Goal: Information Seeking & Learning: Learn about a topic

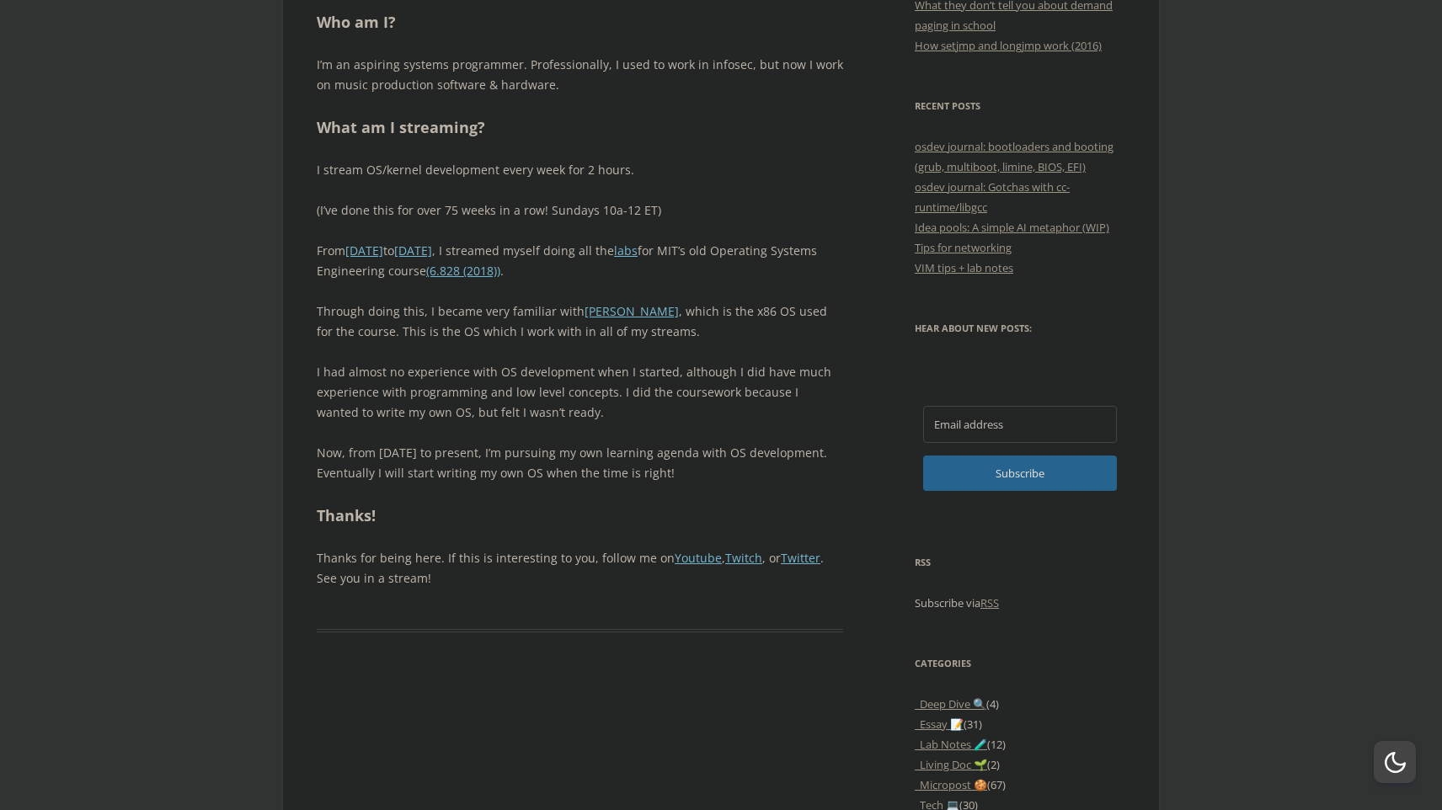
scroll to position [878, 0]
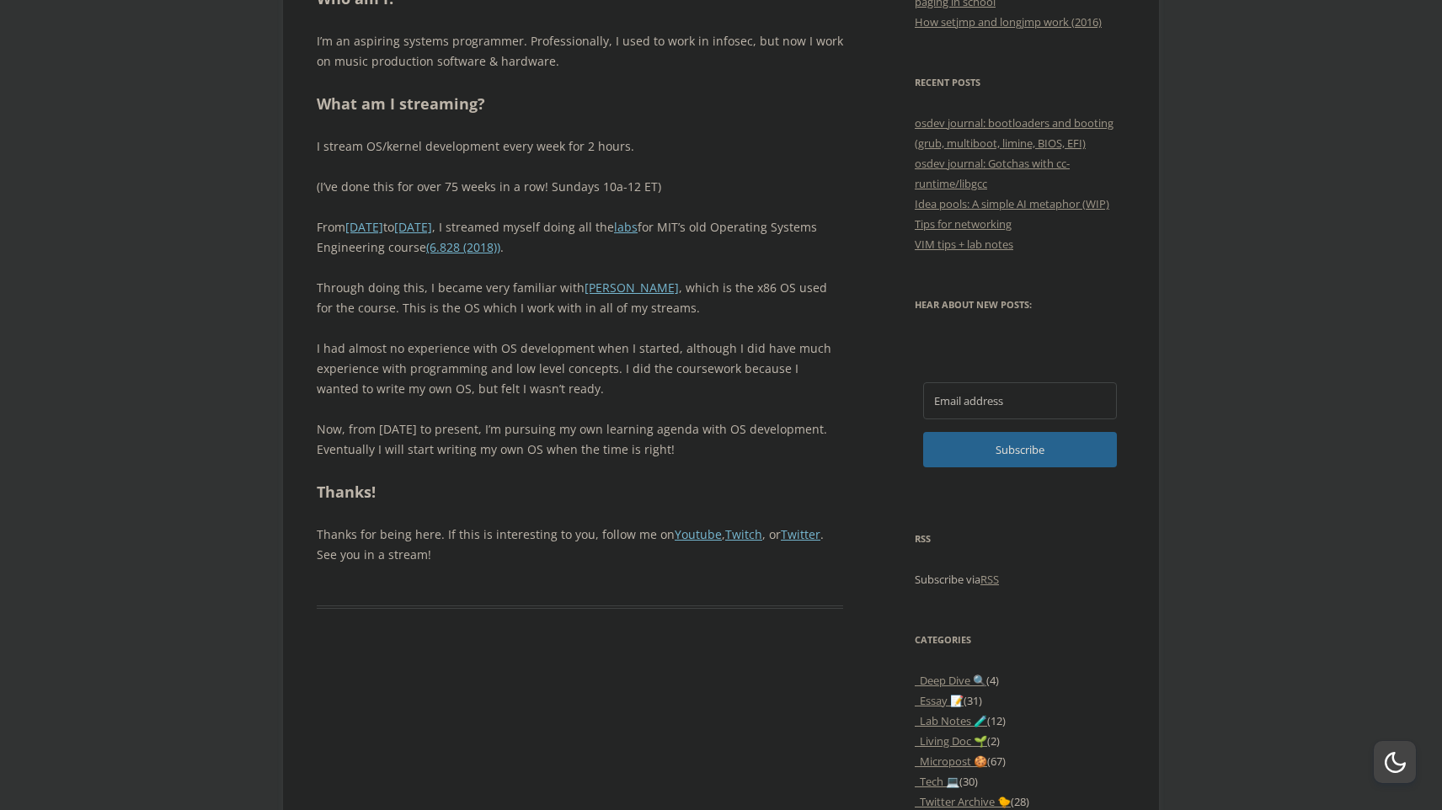
click at [460, 311] on p "Through doing this, I became very familiar with JOS , which is the x86 OS used …" at bounding box center [580, 298] width 527 height 40
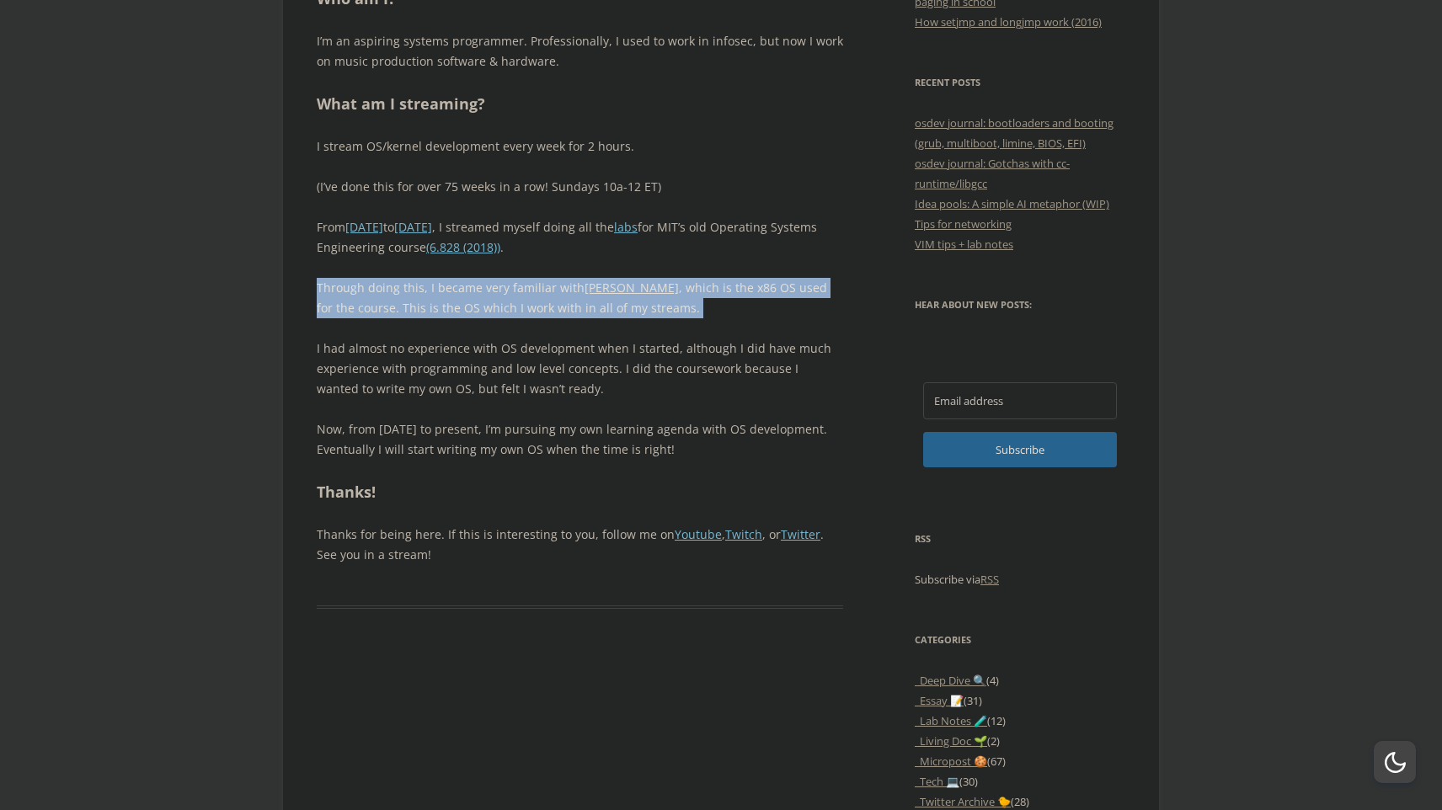
click at [460, 311] on p "Through doing this, I became very familiar with JOS , which is the x86 OS used …" at bounding box center [580, 298] width 527 height 40
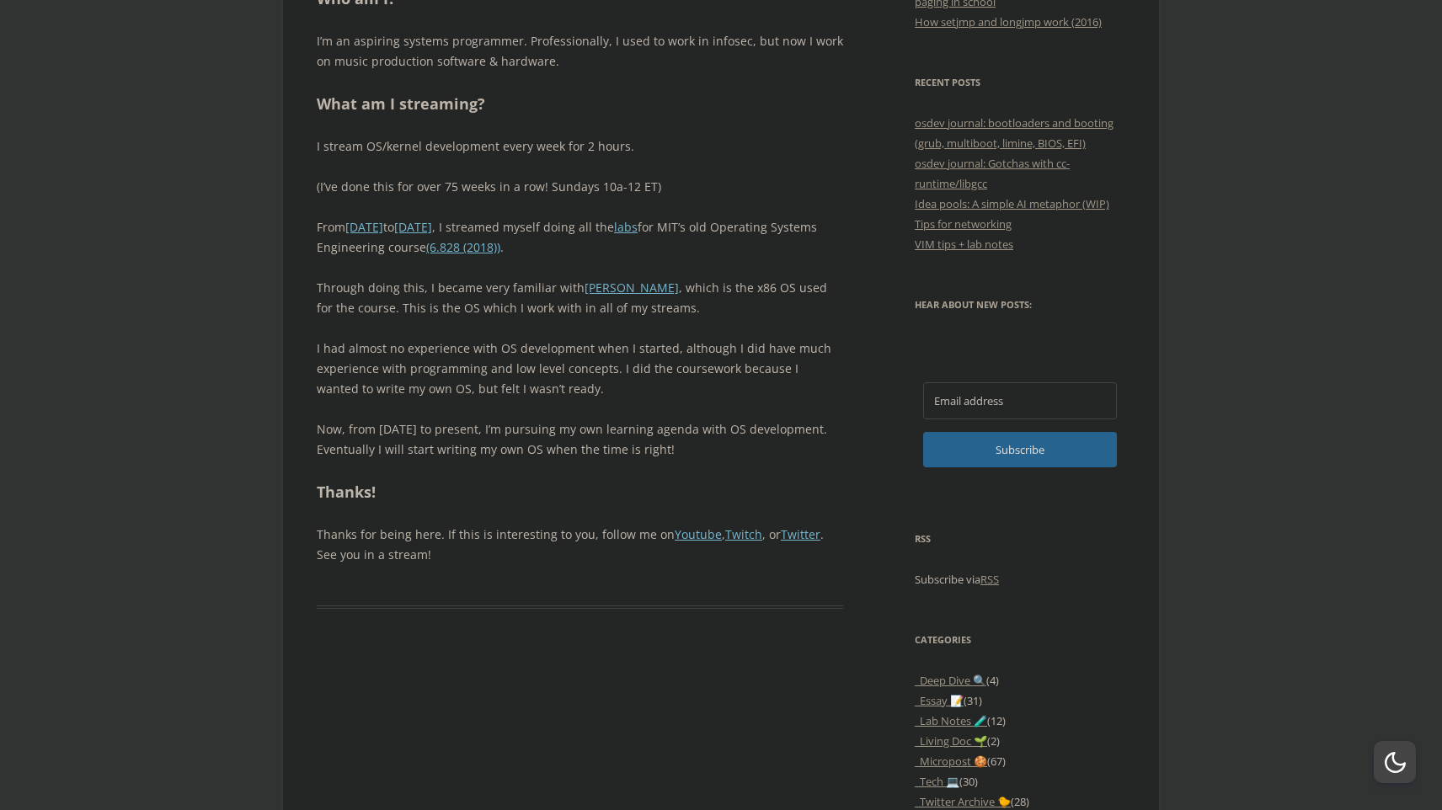
click at [462, 349] on p "I had almost no experience with OS development when I started, although I did h…" at bounding box center [580, 369] width 527 height 61
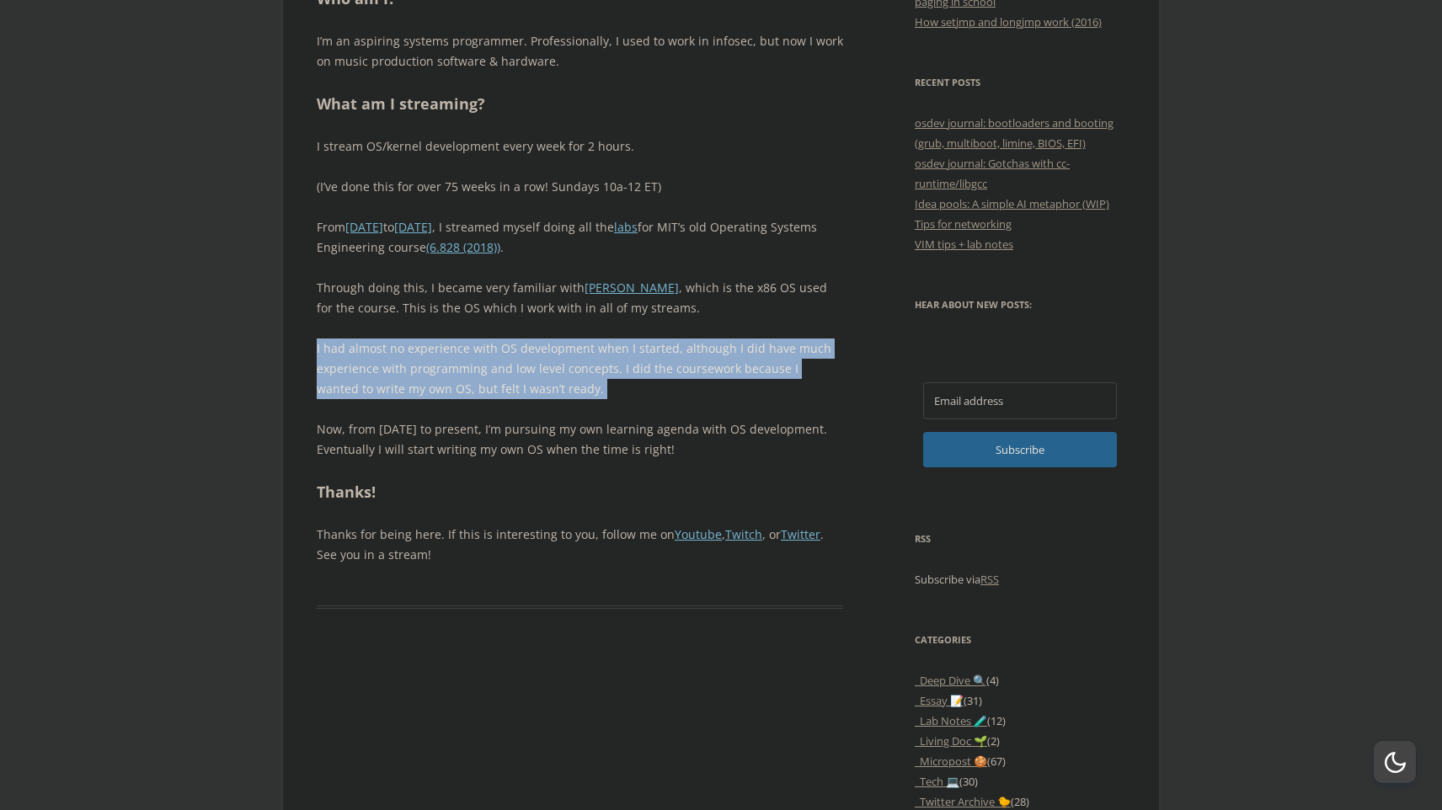
click at [462, 349] on p "I had almost no experience with OS development when I started, although I did h…" at bounding box center [580, 369] width 527 height 61
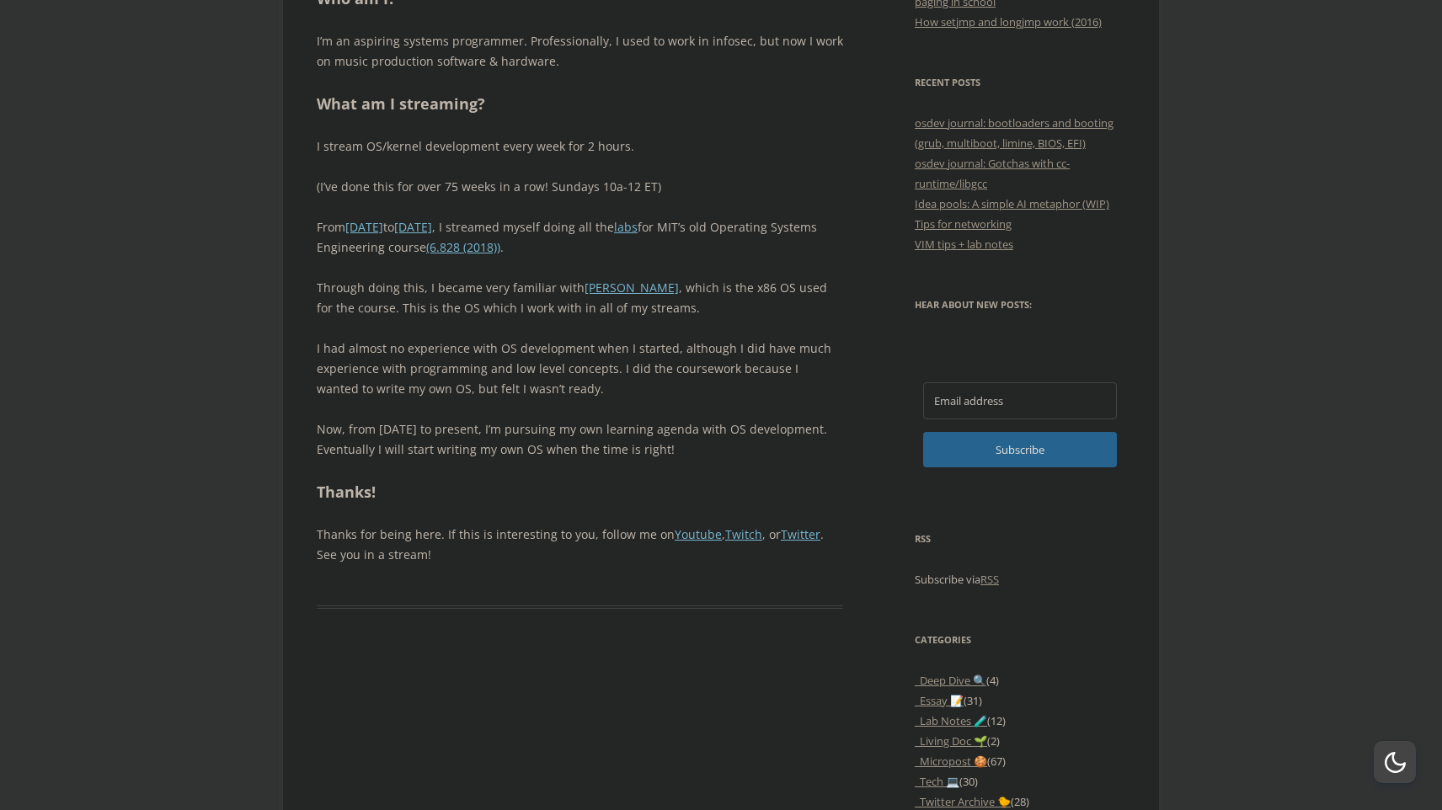
click at [425, 447] on p "Now, from May 2025 to present, I’m pursuing my own learning agenda with OS deve…" at bounding box center [580, 440] width 527 height 40
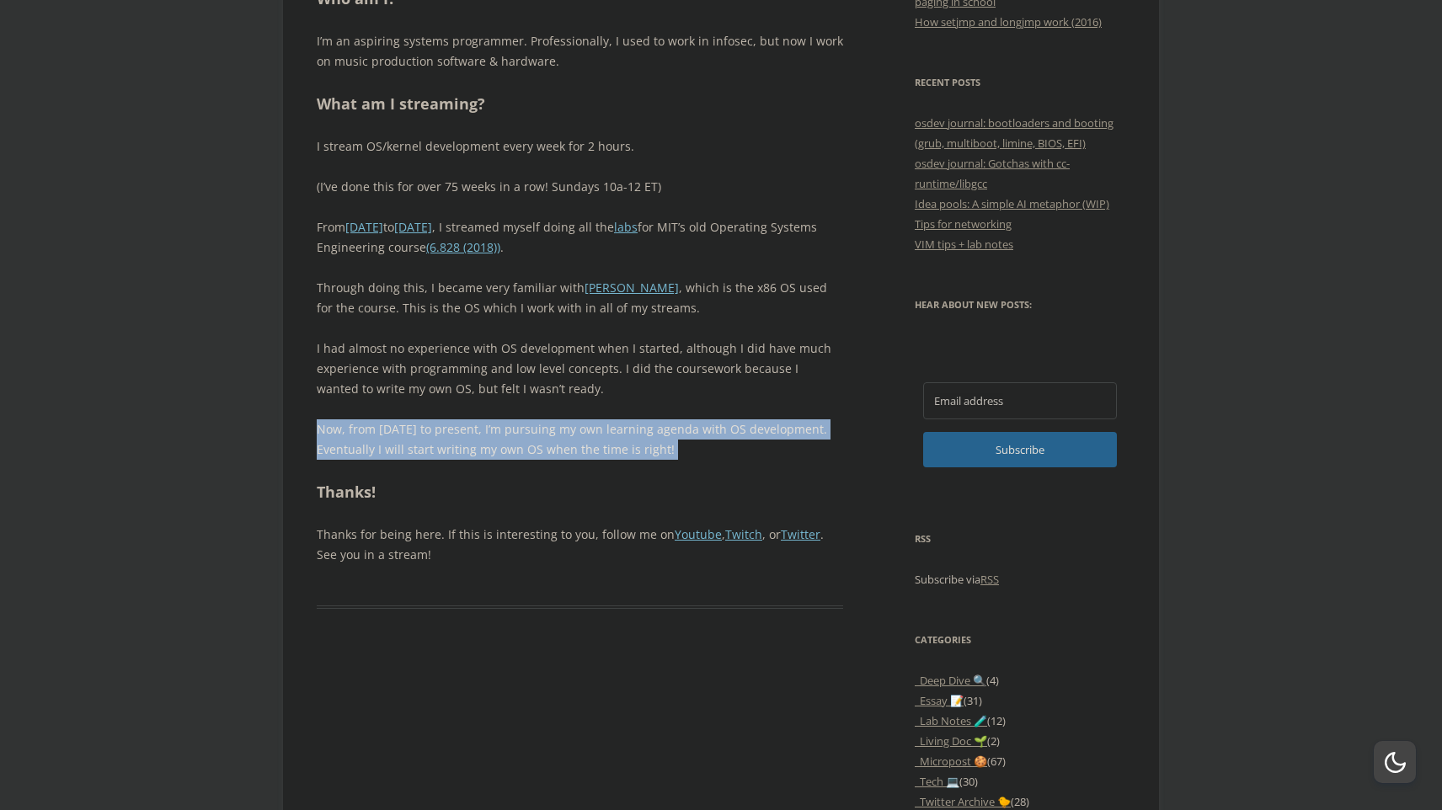
click at [425, 447] on p "Now, from May 2025 to present, I’m pursuing my own learning agenda with OS deve…" at bounding box center [580, 440] width 527 height 40
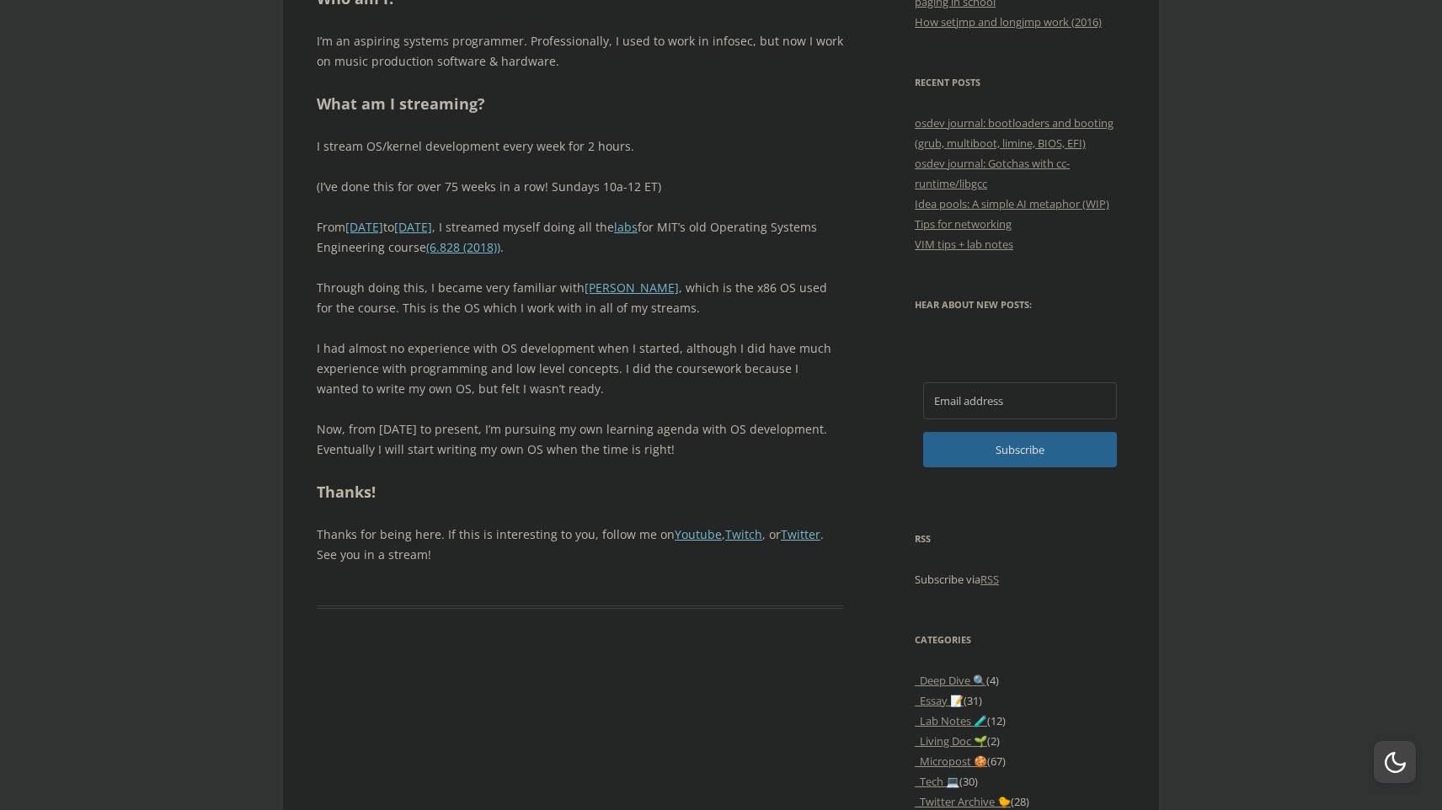
click at [425, 525] on p "Thanks for being here. If this is interesting to you, follow me on Youtube , Tw…" at bounding box center [580, 545] width 527 height 40
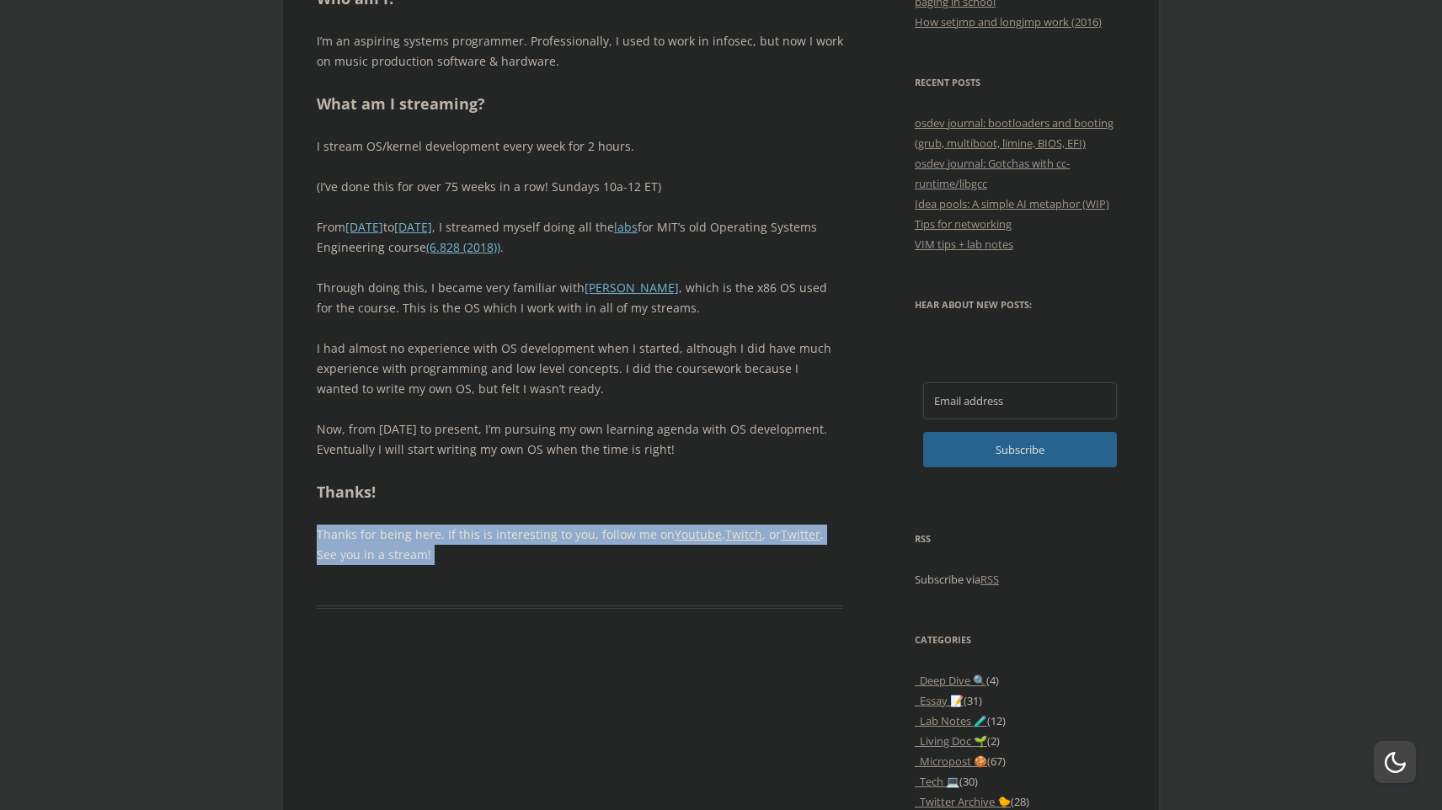
click at [425, 525] on p "Thanks for being here. If this is interesting to you, follow me on Youtube , Tw…" at bounding box center [580, 545] width 527 height 40
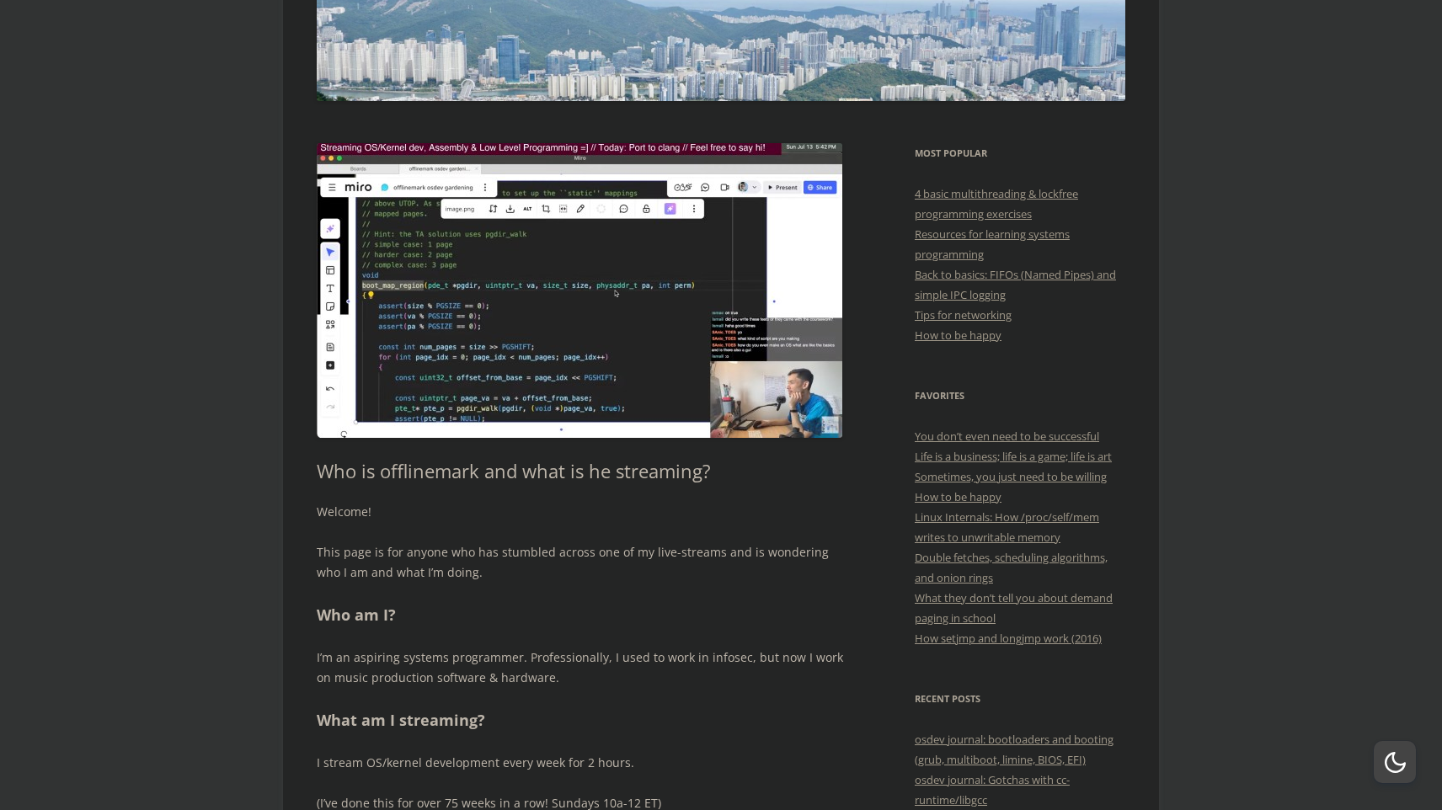
scroll to position [259, 0]
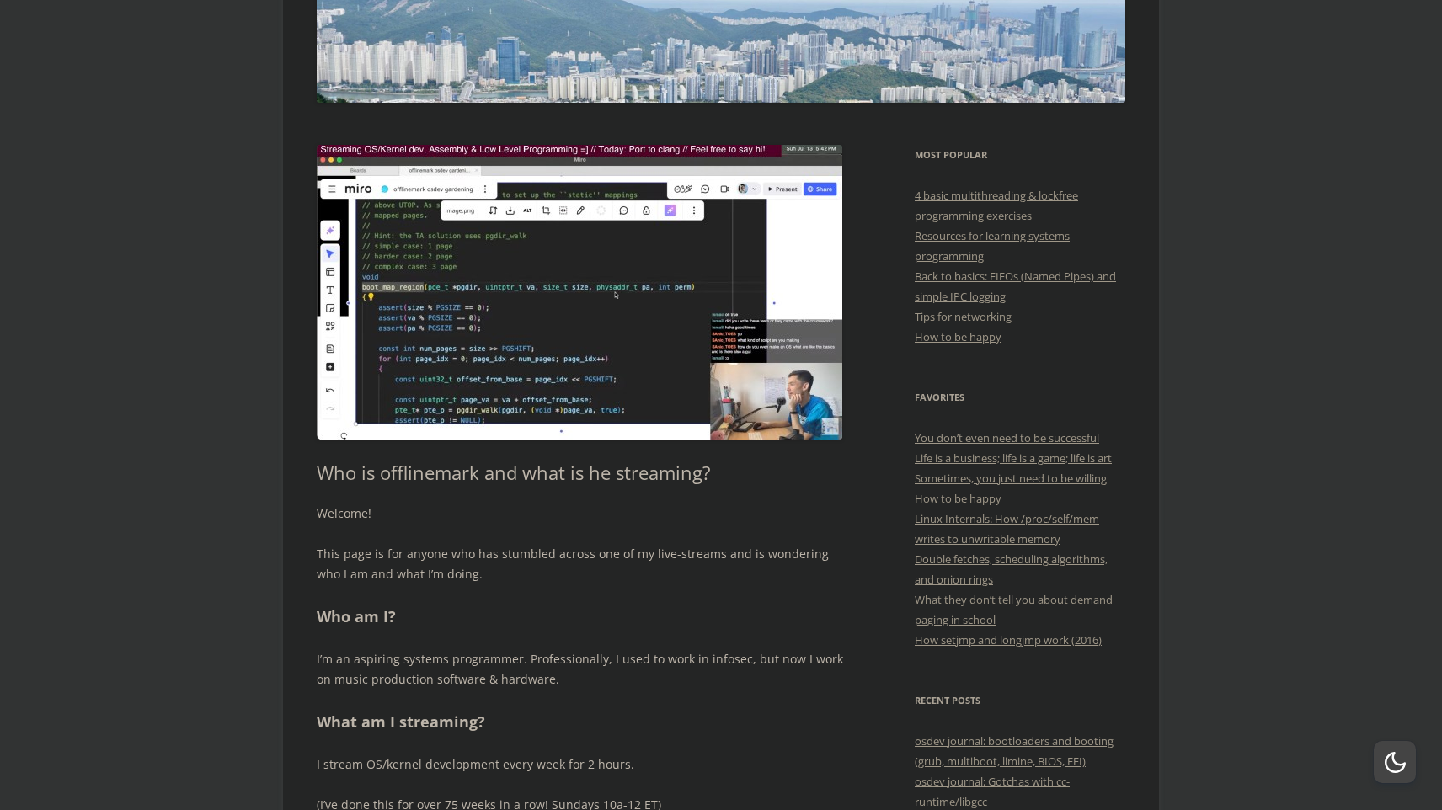
click at [492, 340] on img at bounding box center [580, 292] width 526 height 295
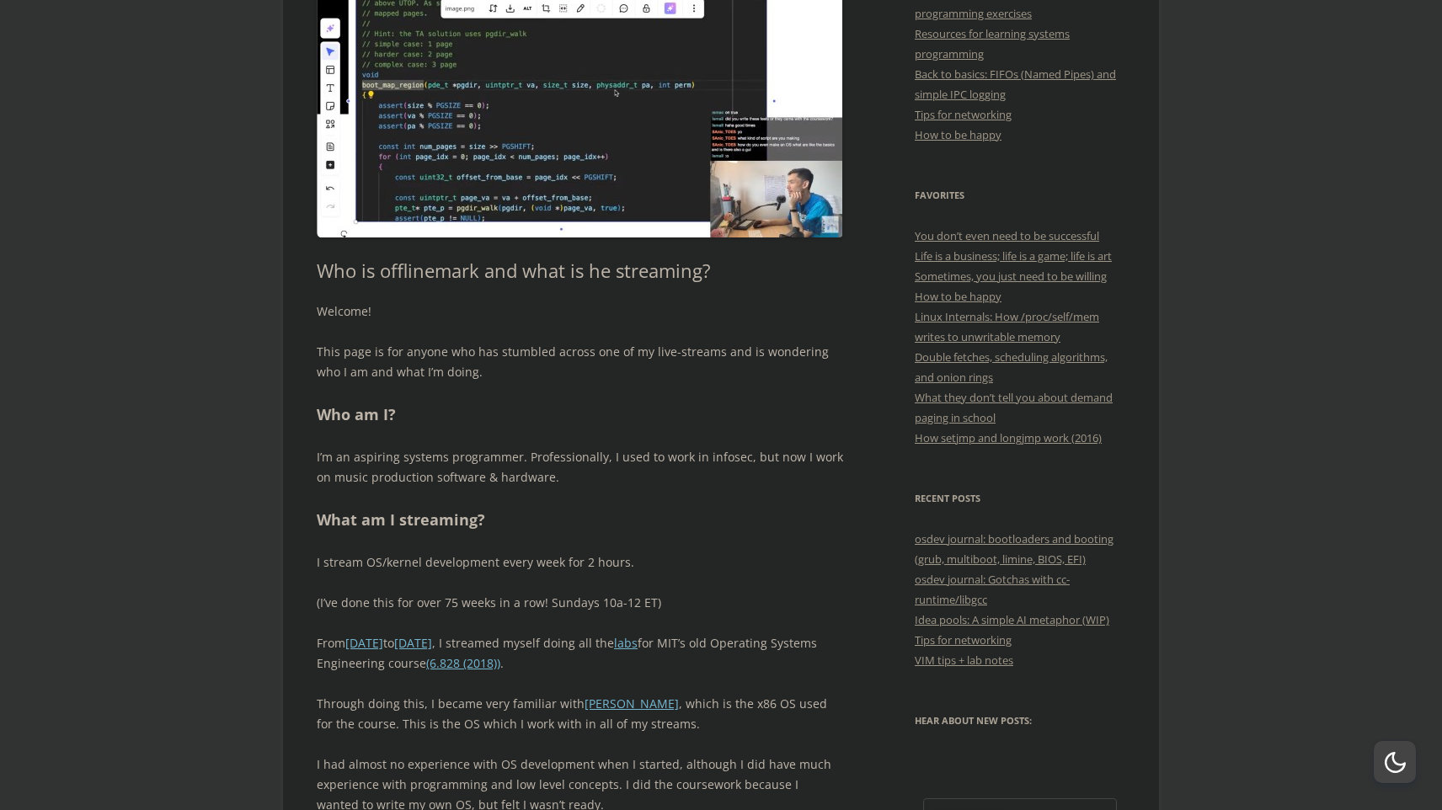
scroll to position [477, 0]
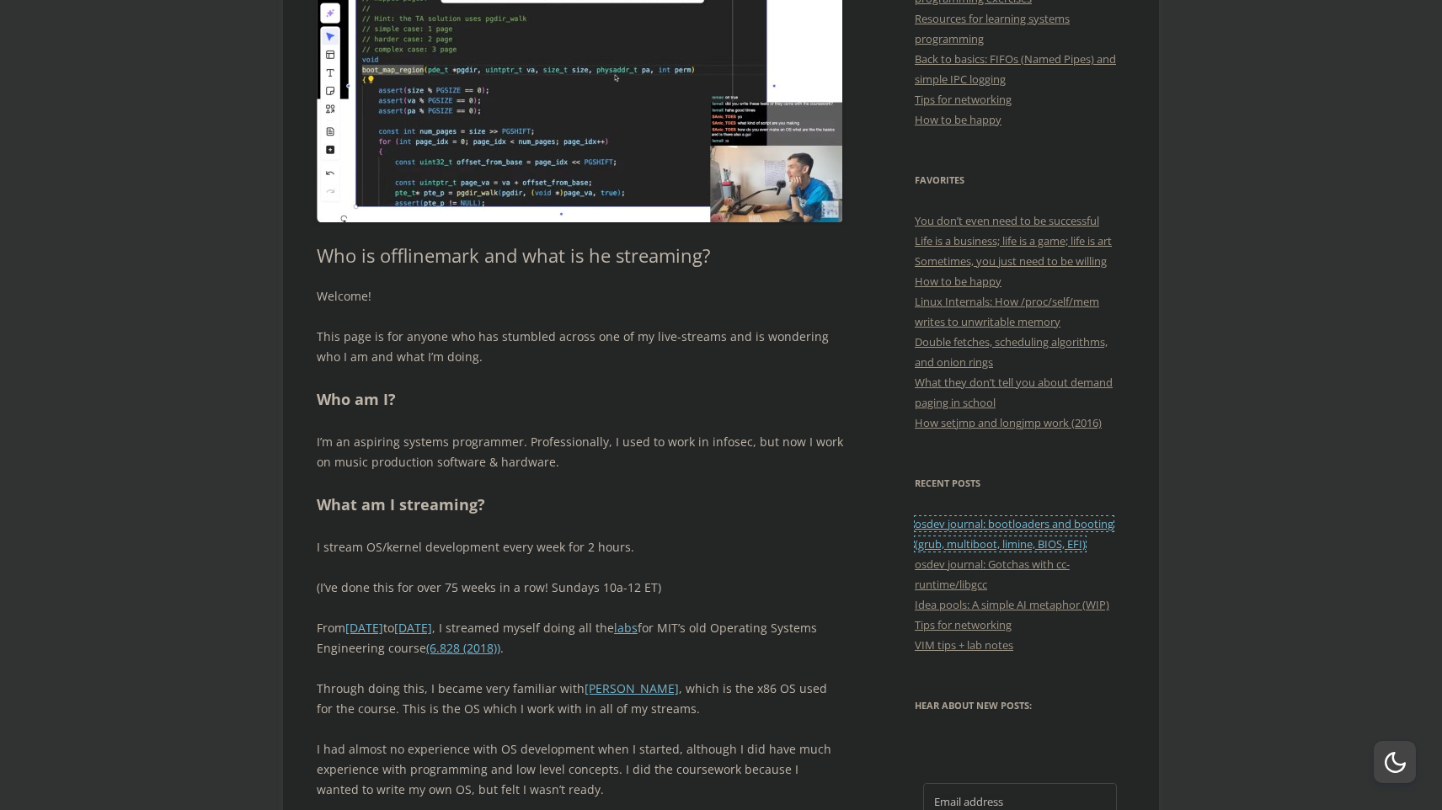
click at [958, 543] on link "osdev journal: bootloaders and booting (grub, multiboot, limine, BIOS, EFI)" at bounding box center [1014, 533] width 199 height 35
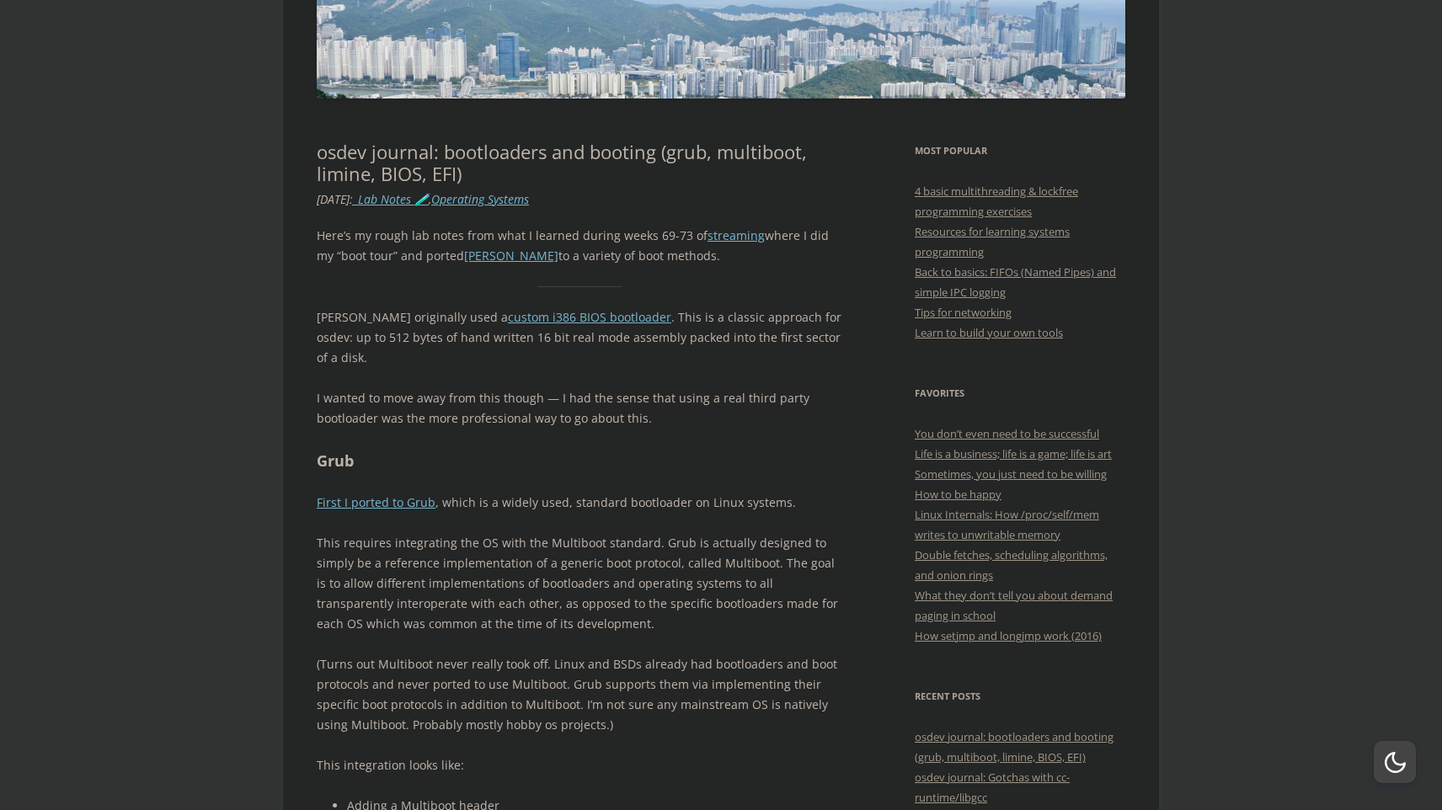
scroll to position [266, 0]
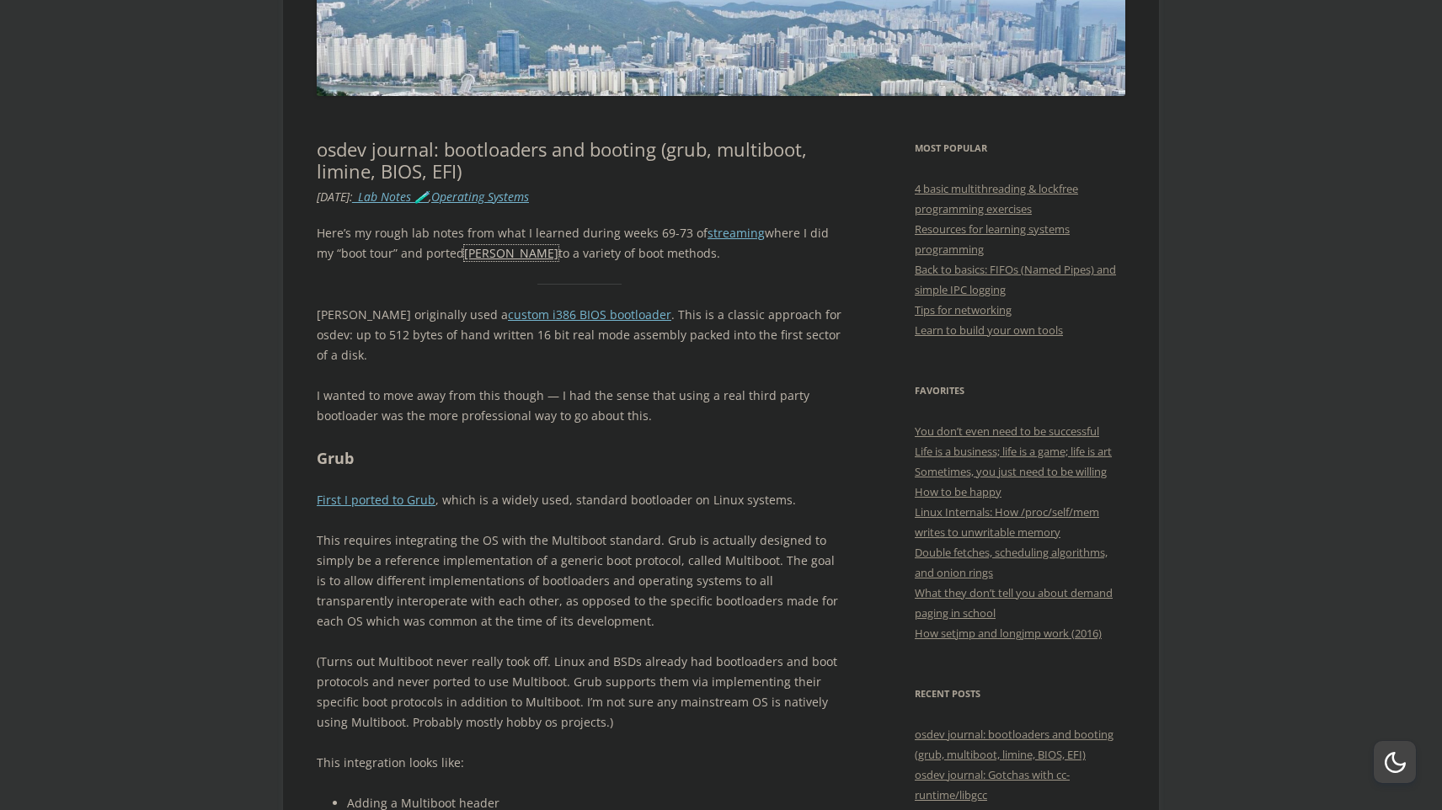
click at [464, 255] on link "[PERSON_NAME]" at bounding box center [511, 253] width 94 height 16
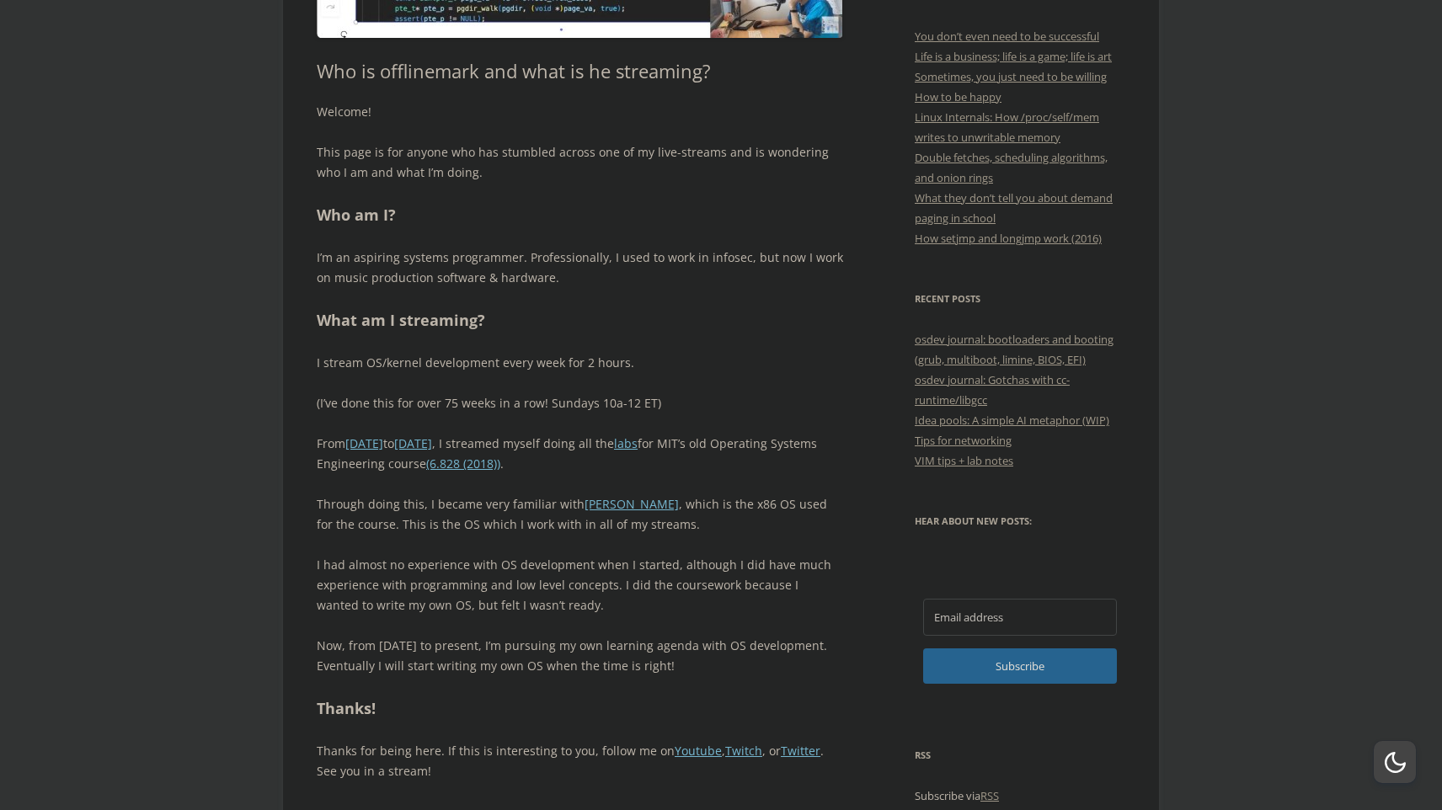
scroll to position [662, 0]
click at [585, 506] on link "[PERSON_NAME]" at bounding box center [632, 503] width 94 height 16
